Goal: Transaction & Acquisition: Purchase product/service

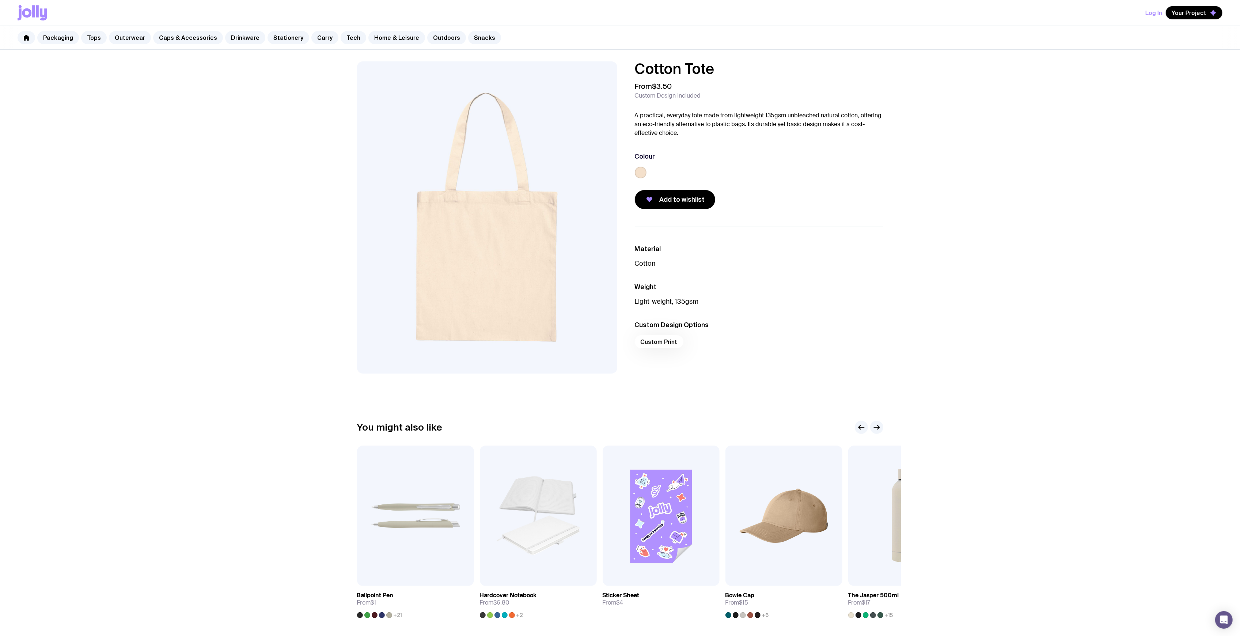
click at [789, 160] on div "Colour" at bounding box center [759, 156] width 249 height 9
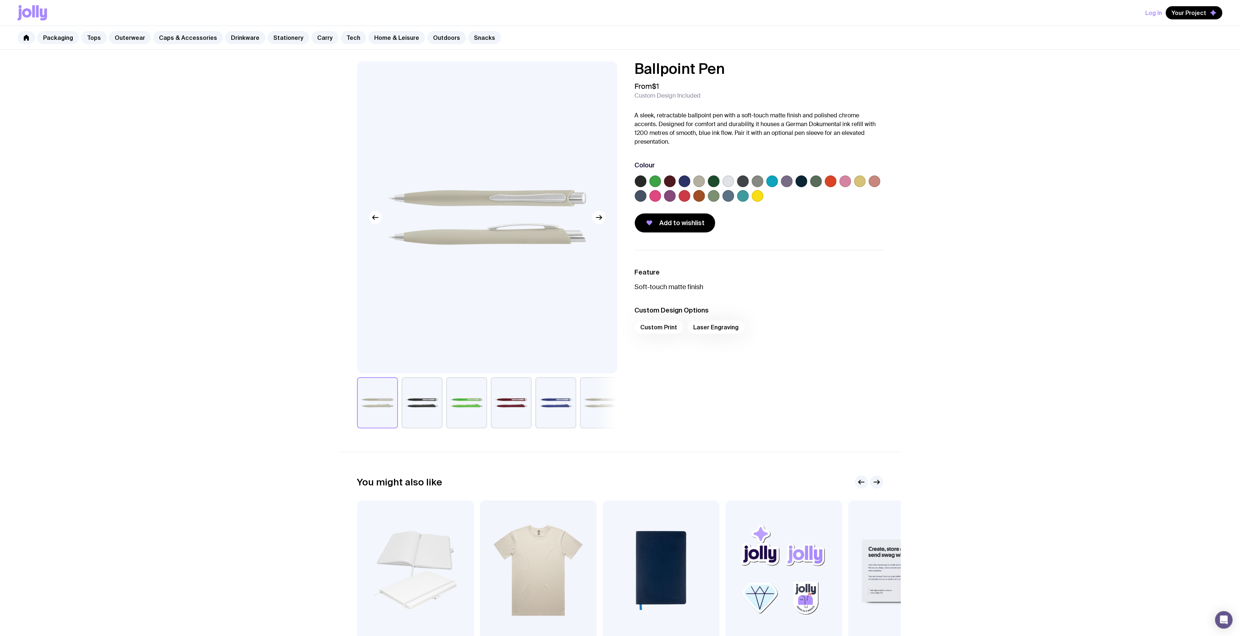
click at [753, 198] on label at bounding box center [758, 196] width 12 height 12
click at [0, 0] on input "radio" at bounding box center [0, 0] width 0 height 0
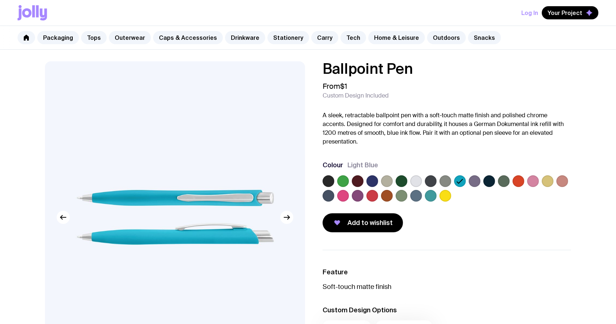
click at [436, 139] on p "A sleek, retractable ballpoint pen with a soft-touch matte finish and polished …" at bounding box center [447, 128] width 249 height 35
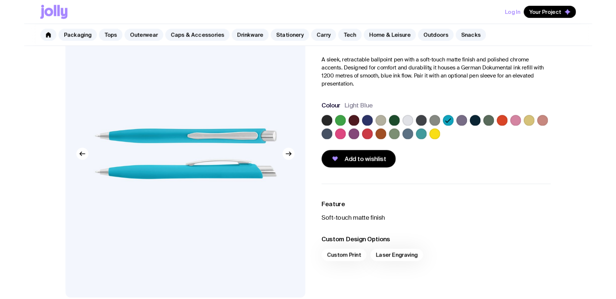
scroll to position [49, 0]
